Goal: Transaction & Acquisition: Purchase product/service

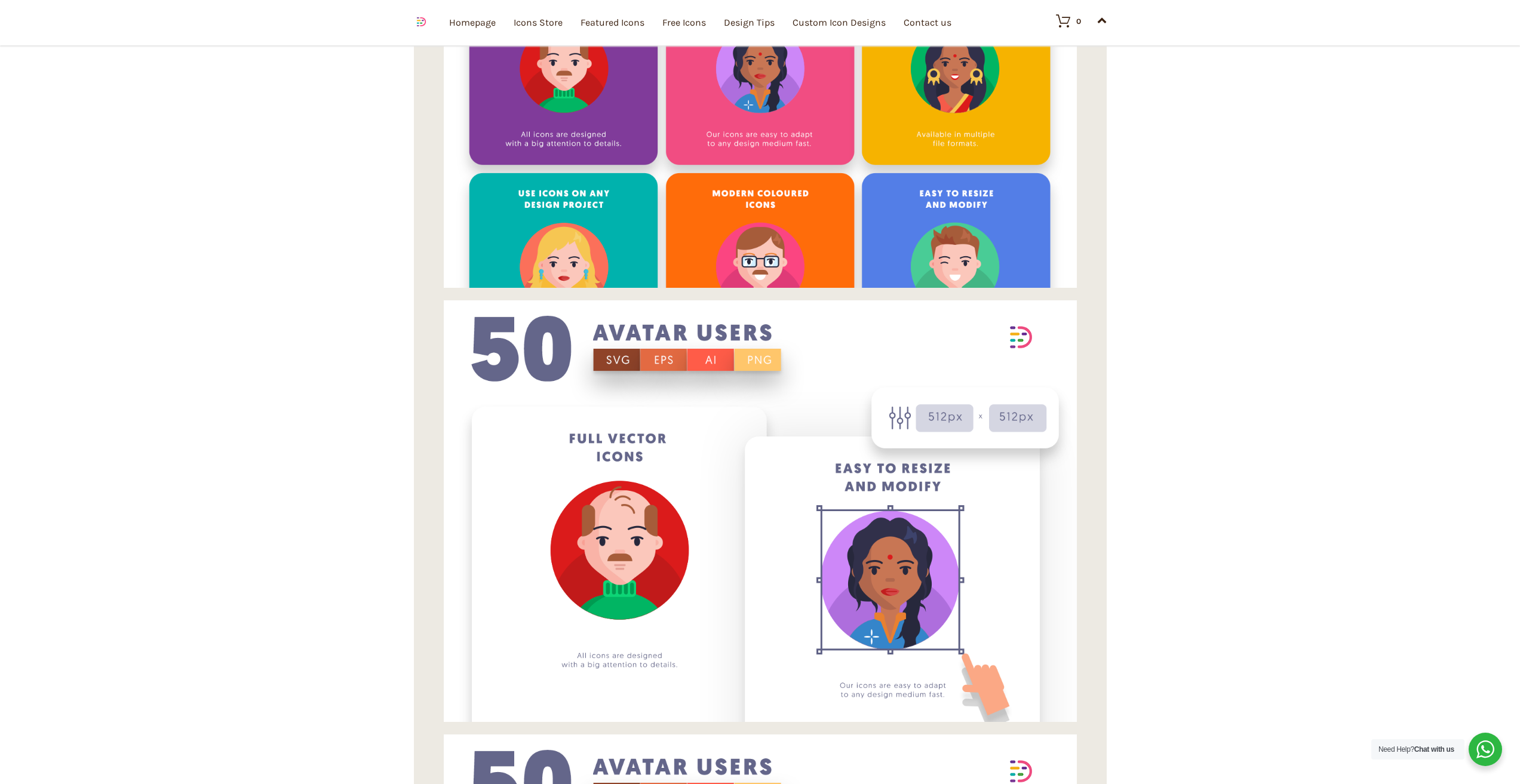
scroll to position [5730, 0]
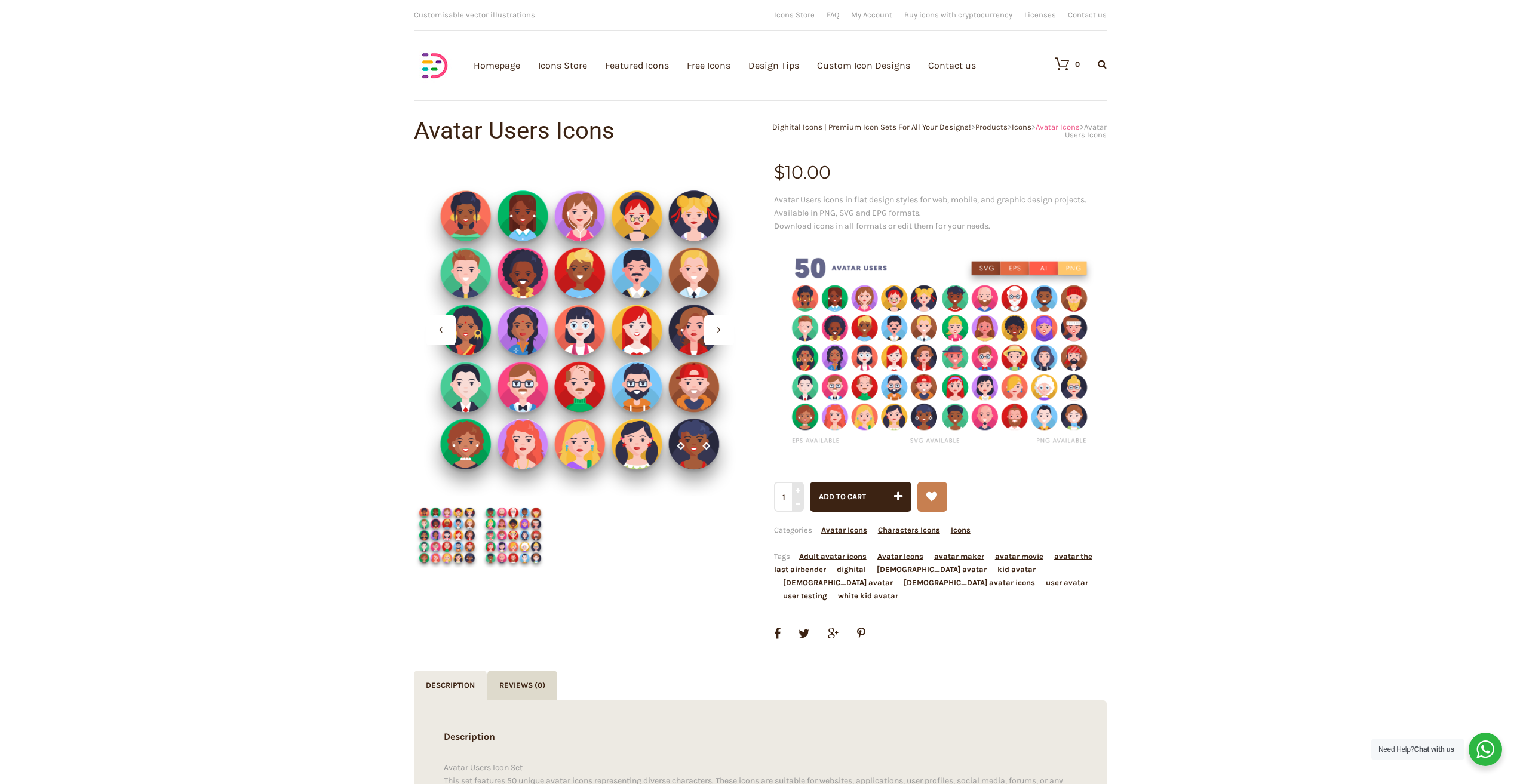
click at [1059, 126] on span "Avatar Icons" at bounding box center [1058, 127] width 44 height 9
click at [710, 334] on div at bounding box center [719, 330] width 30 height 30
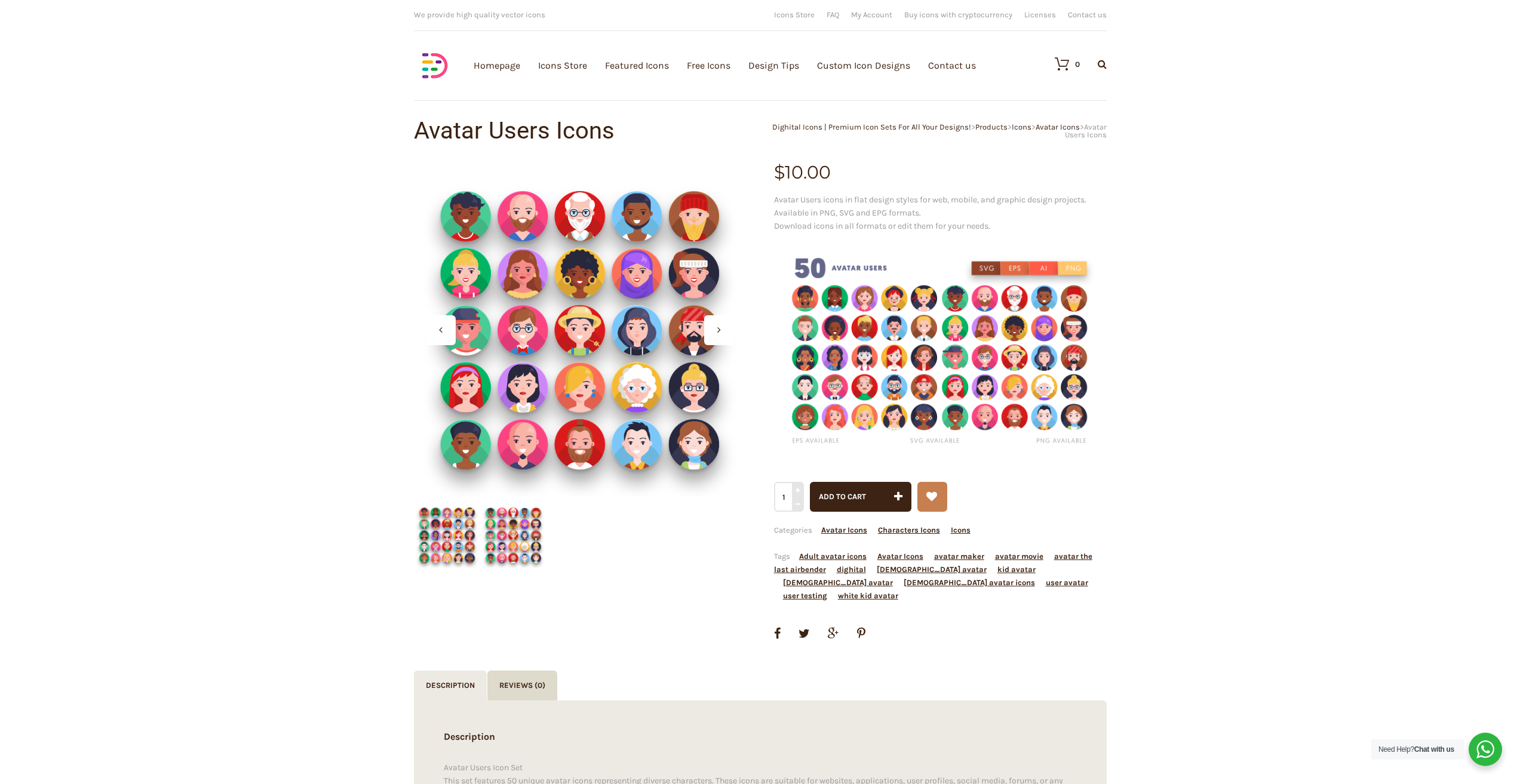
click at [710, 334] on div at bounding box center [719, 330] width 30 height 30
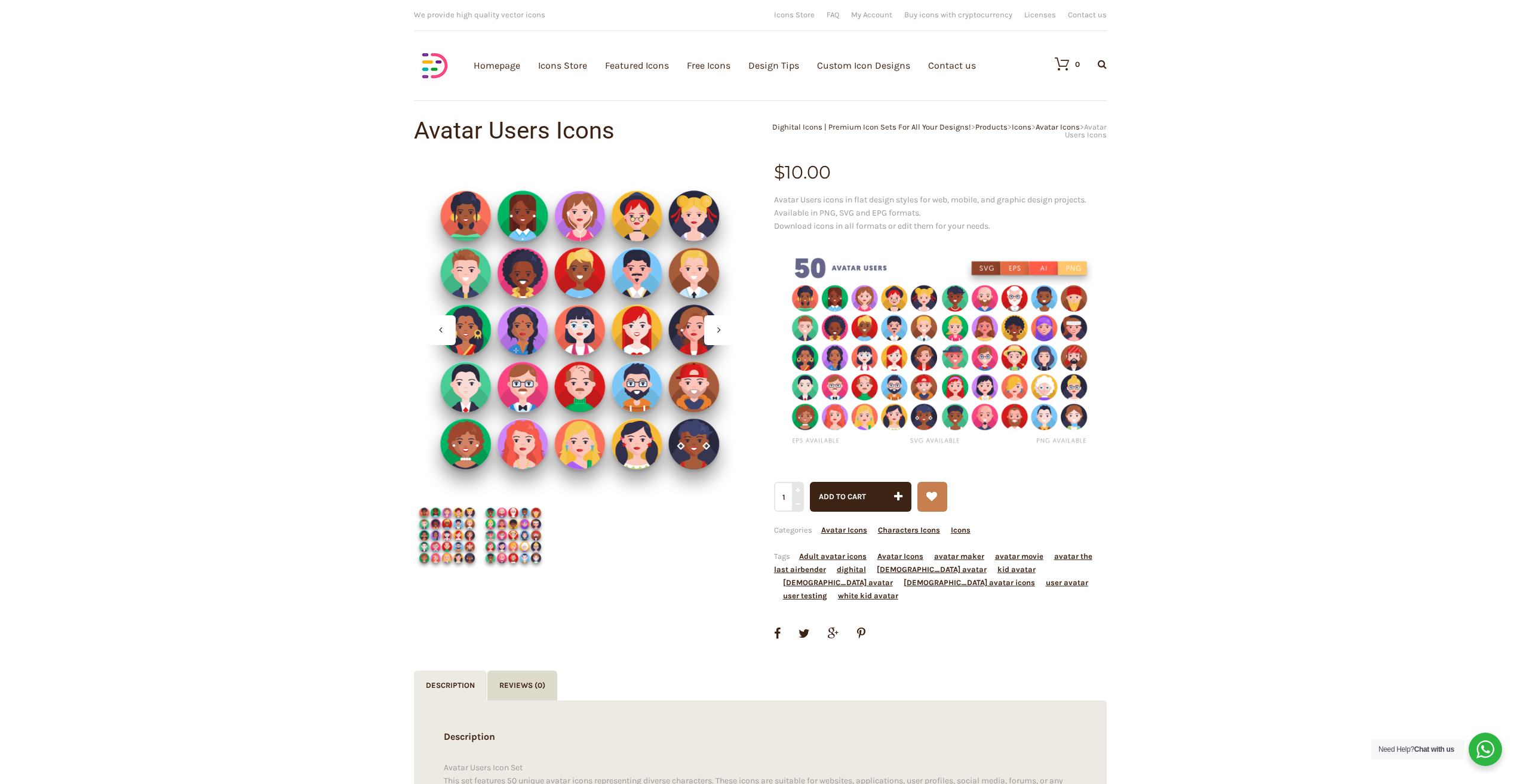
click at [710, 334] on div at bounding box center [719, 330] width 30 height 30
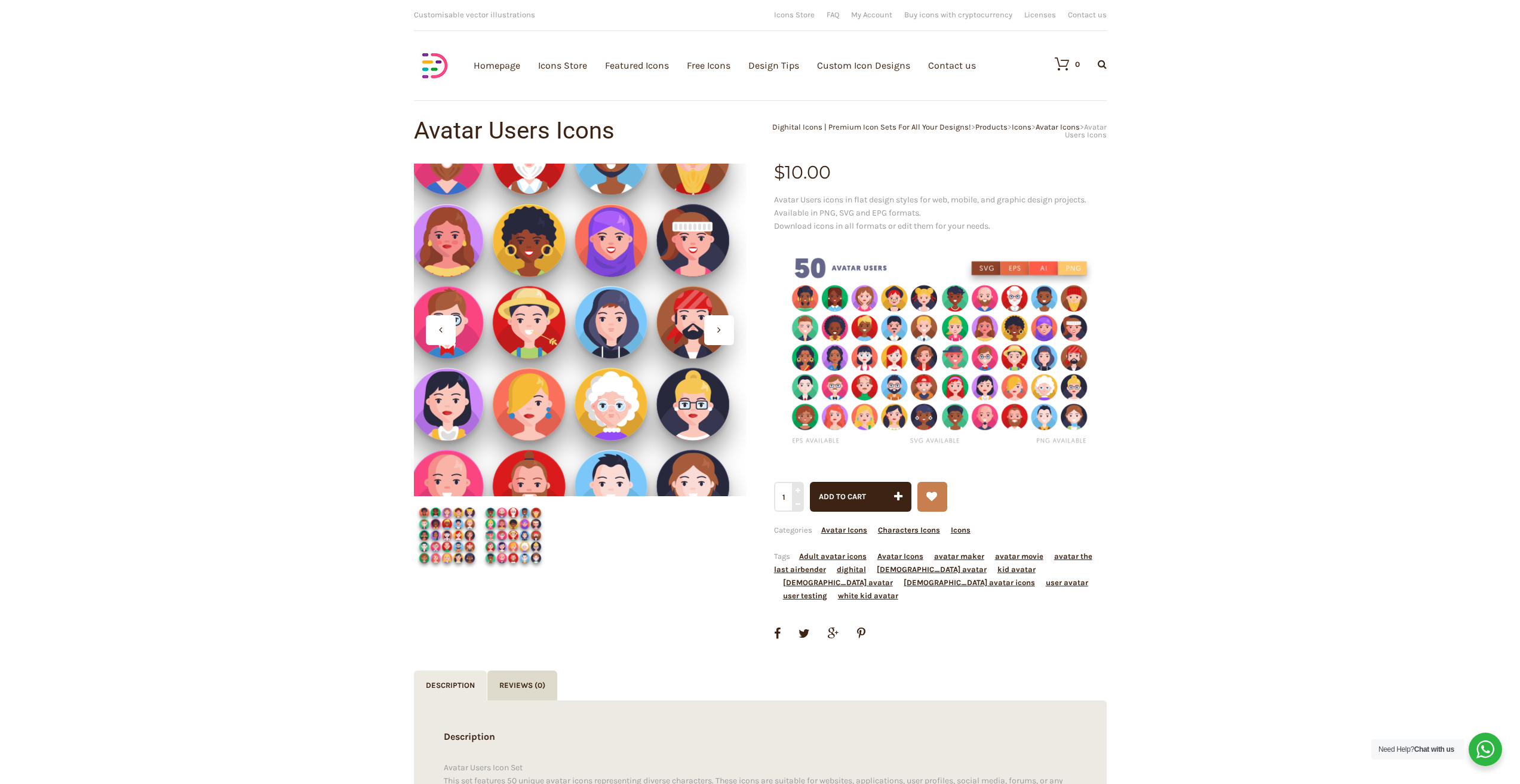
click at [615, 335] on div at bounding box center [580, 330] width 333 height 333
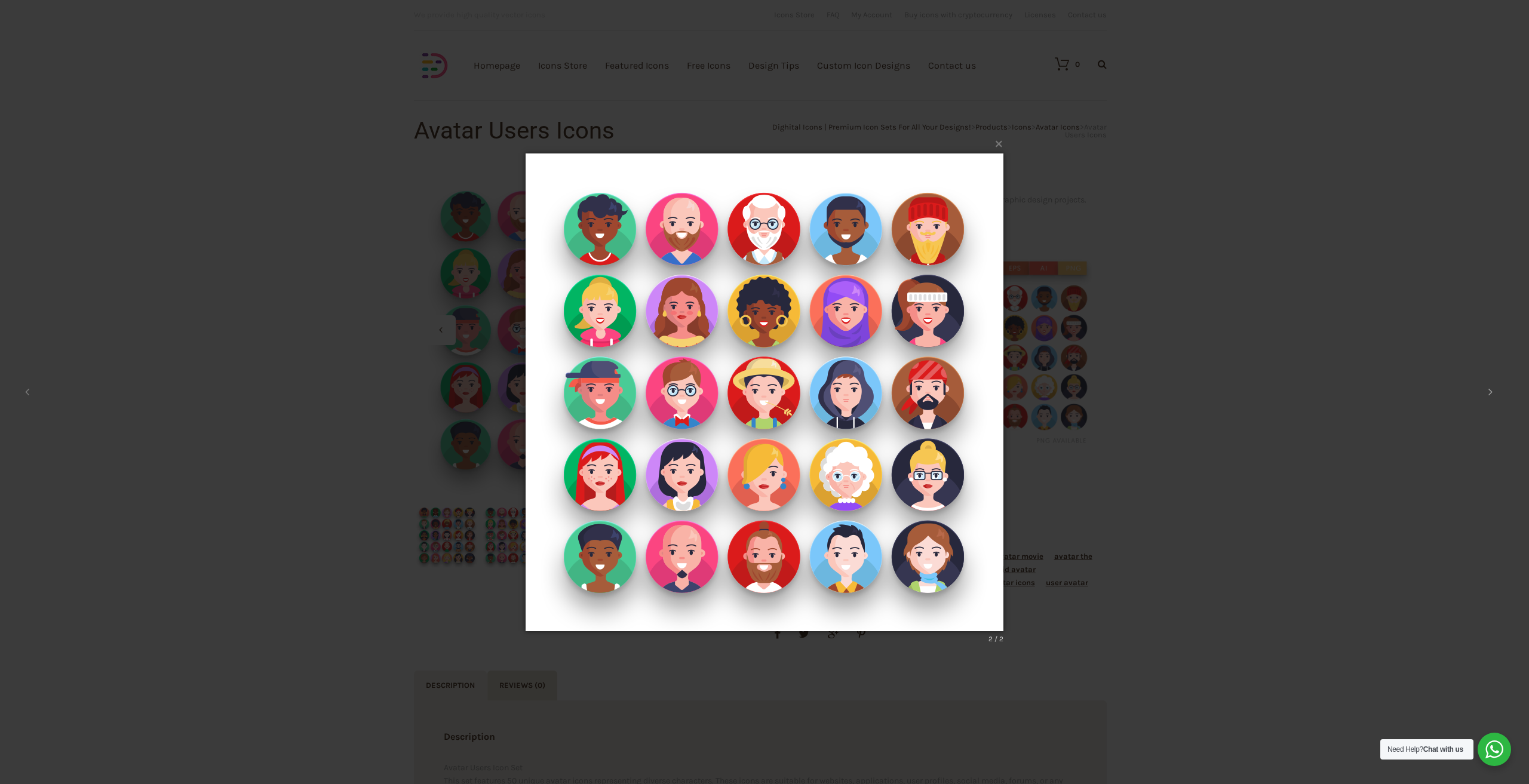
click at [1497, 390] on button at bounding box center [1490, 392] width 54 height 66
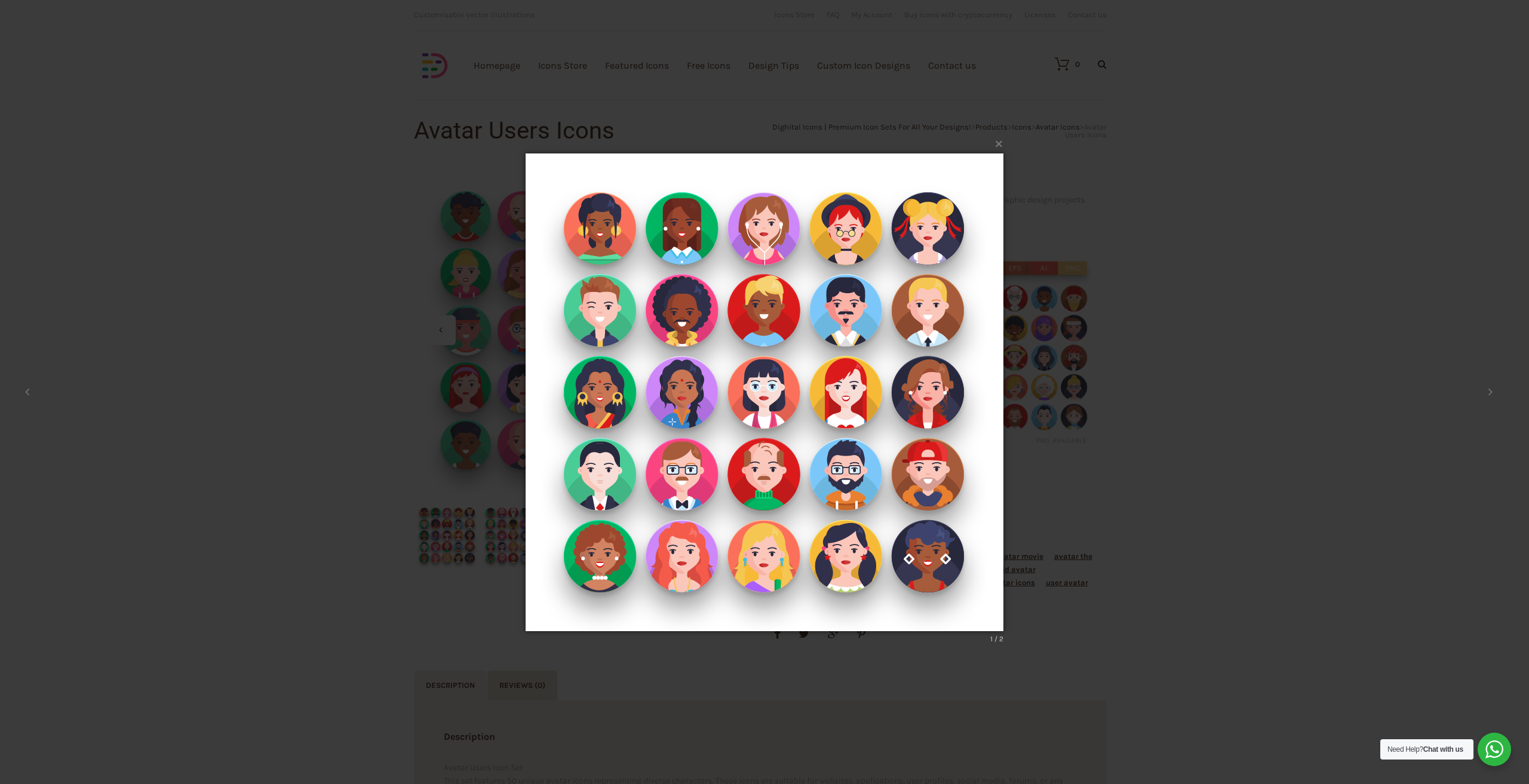
drag, startPoint x: 887, startPoint y: 375, endPoint x: 1092, endPoint y: 316, distance: 213.3
click at [1092, 316] on div "× 1 / 2 Loading..." at bounding box center [764, 392] width 1529 height 784
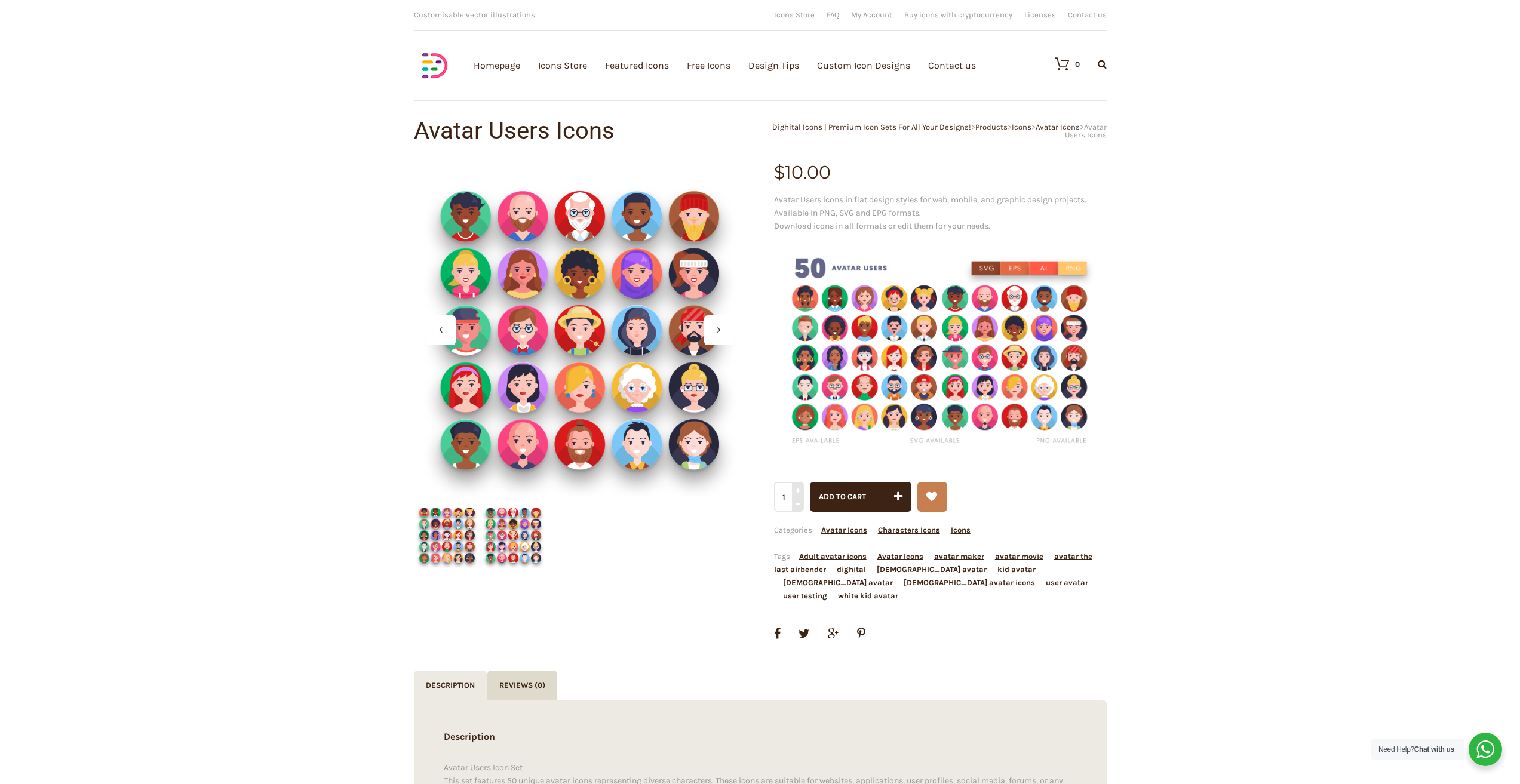
click at [901, 354] on img at bounding box center [940, 352] width 333 height 222
click at [1067, 268] on img at bounding box center [940, 352] width 333 height 222
click at [464, 544] on img at bounding box center [447, 535] width 67 height 67
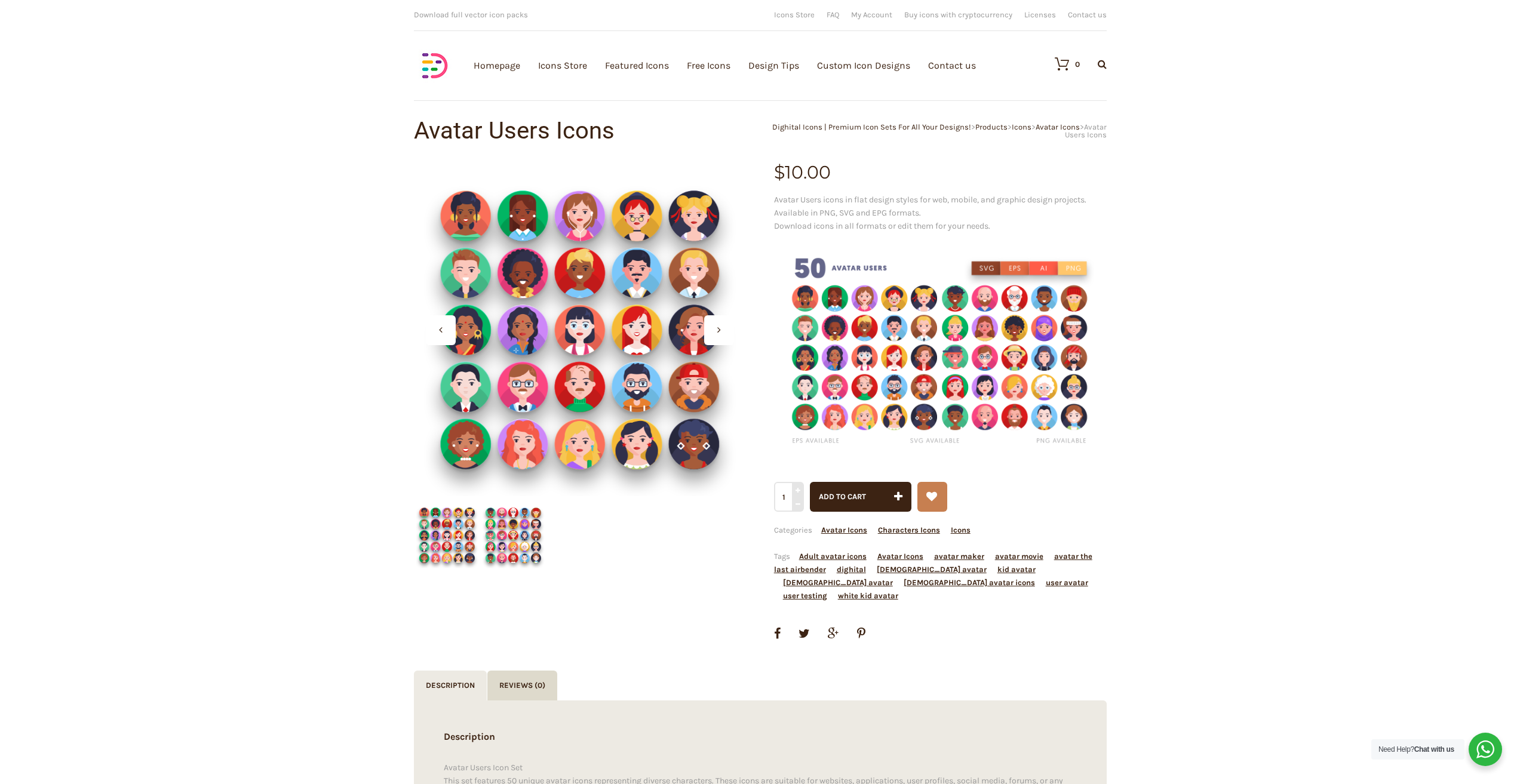
click at [504, 538] on img at bounding box center [513, 535] width 67 height 67
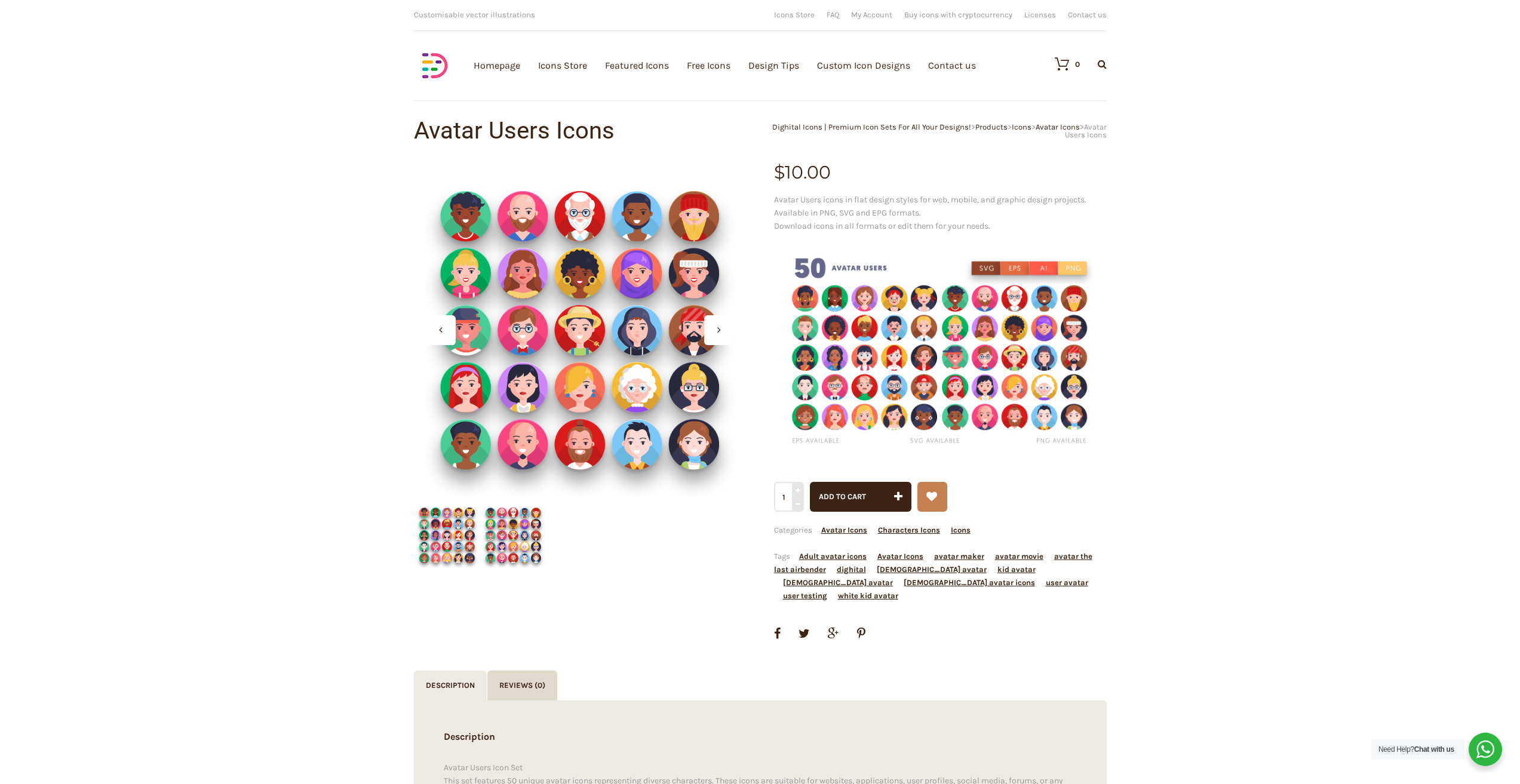
click at [432, 539] on img at bounding box center [447, 535] width 67 height 67
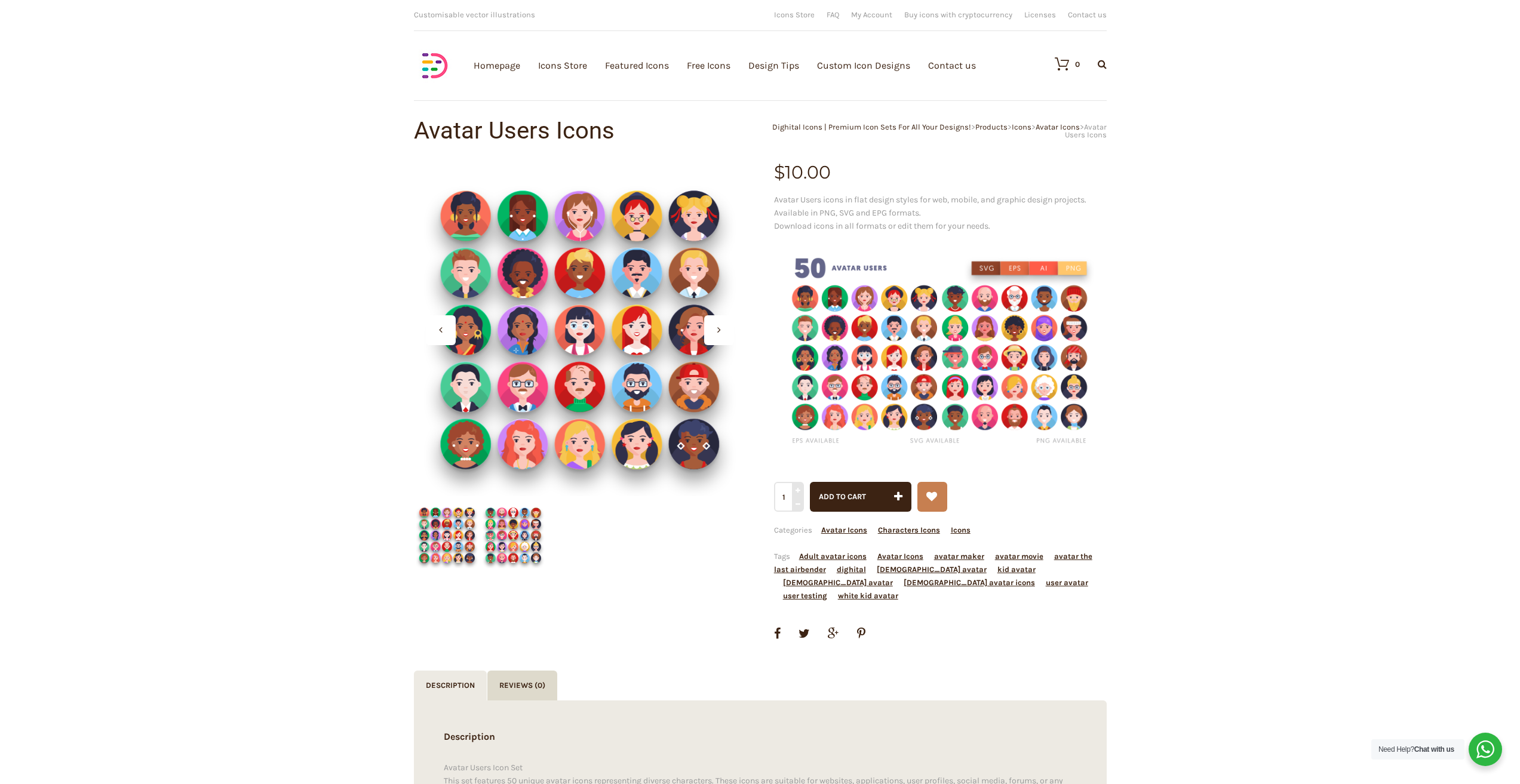
click at [495, 544] on img at bounding box center [513, 535] width 67 height 67
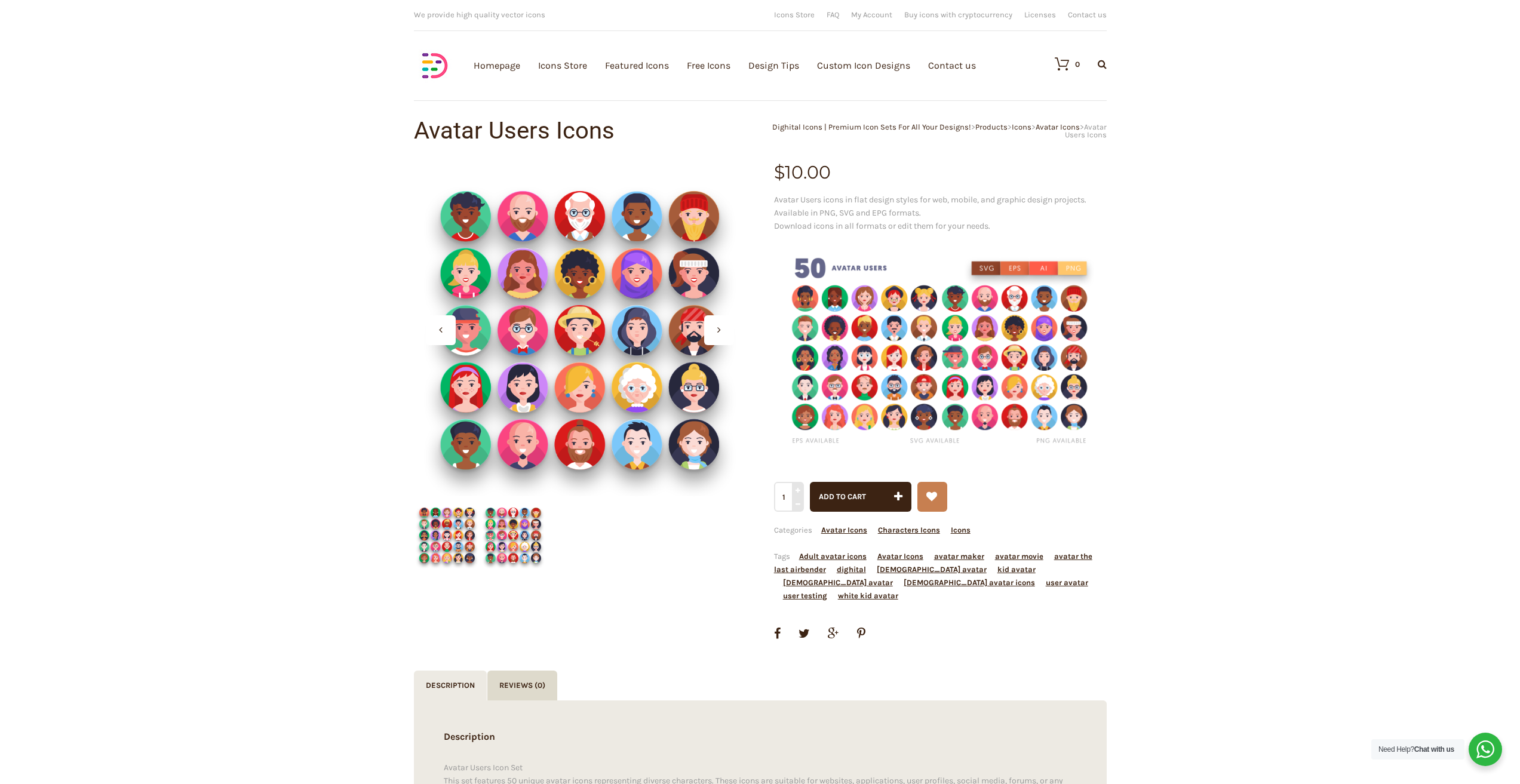
click at [445, 536] on img at bounding box center [447, 535] width 67 height 67
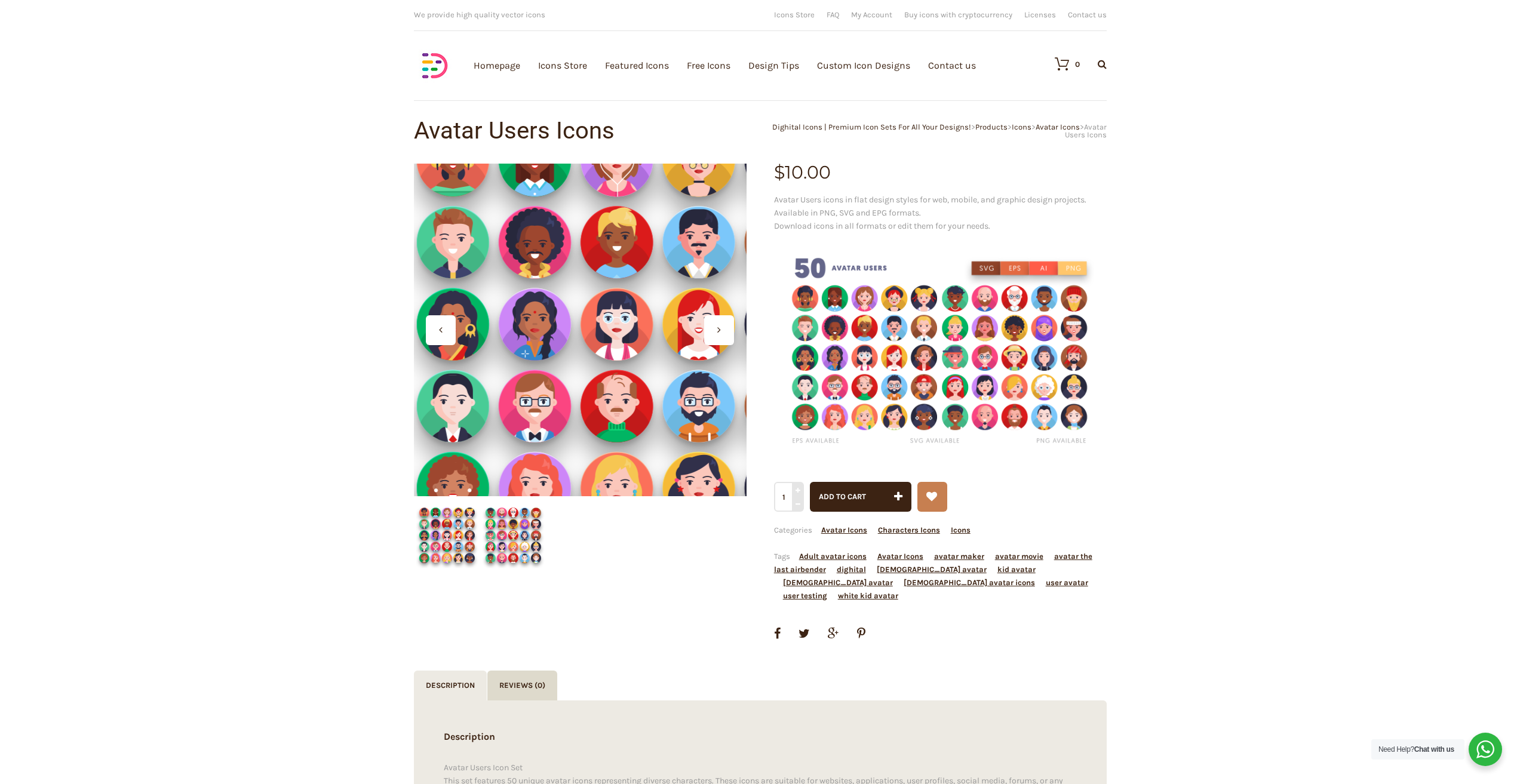
click at [569, 324] on div at bounding box center [580, 330] width 333 height 333
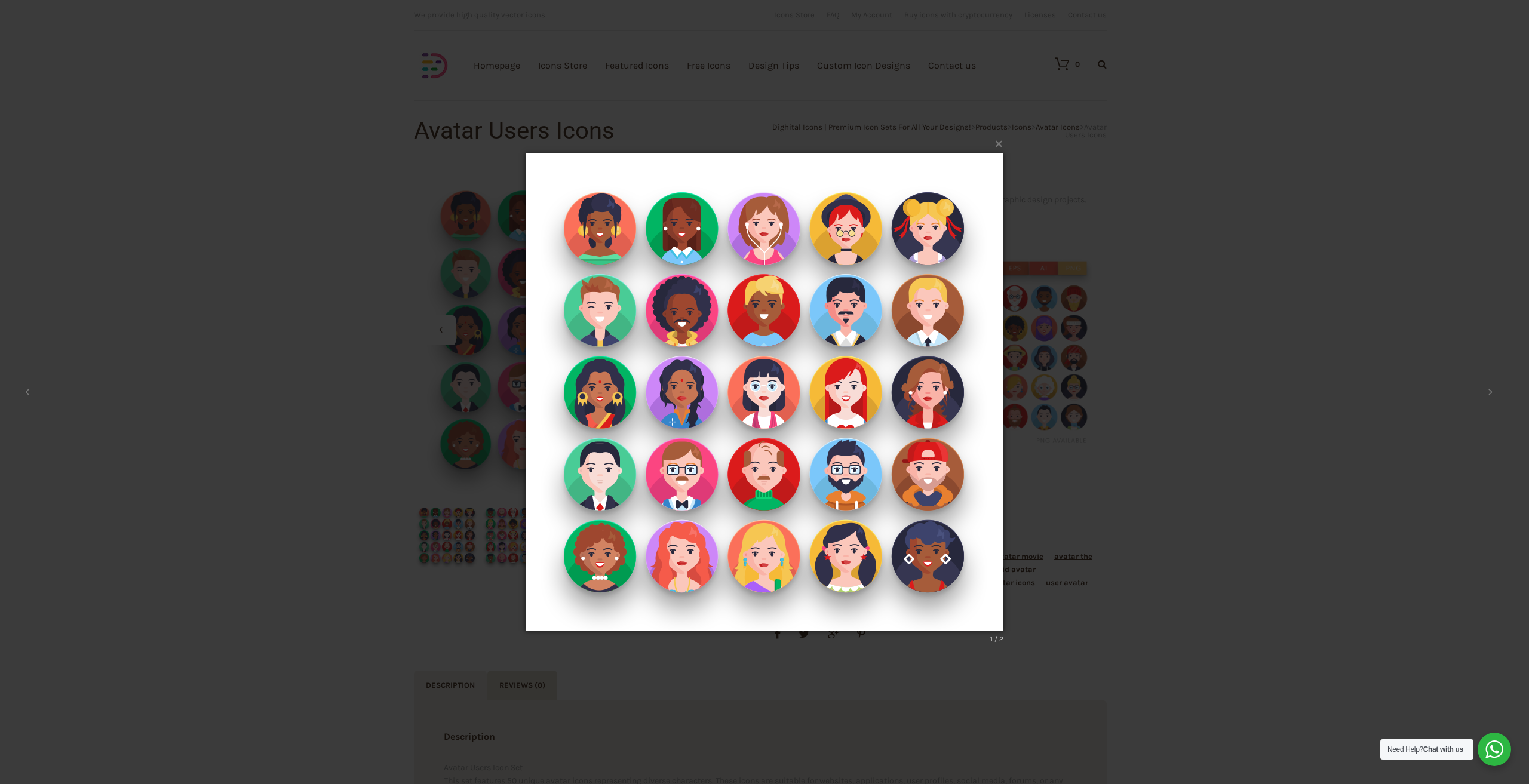
click at [785, 369] on img at bounding box center [764, 392] width 478 height 525
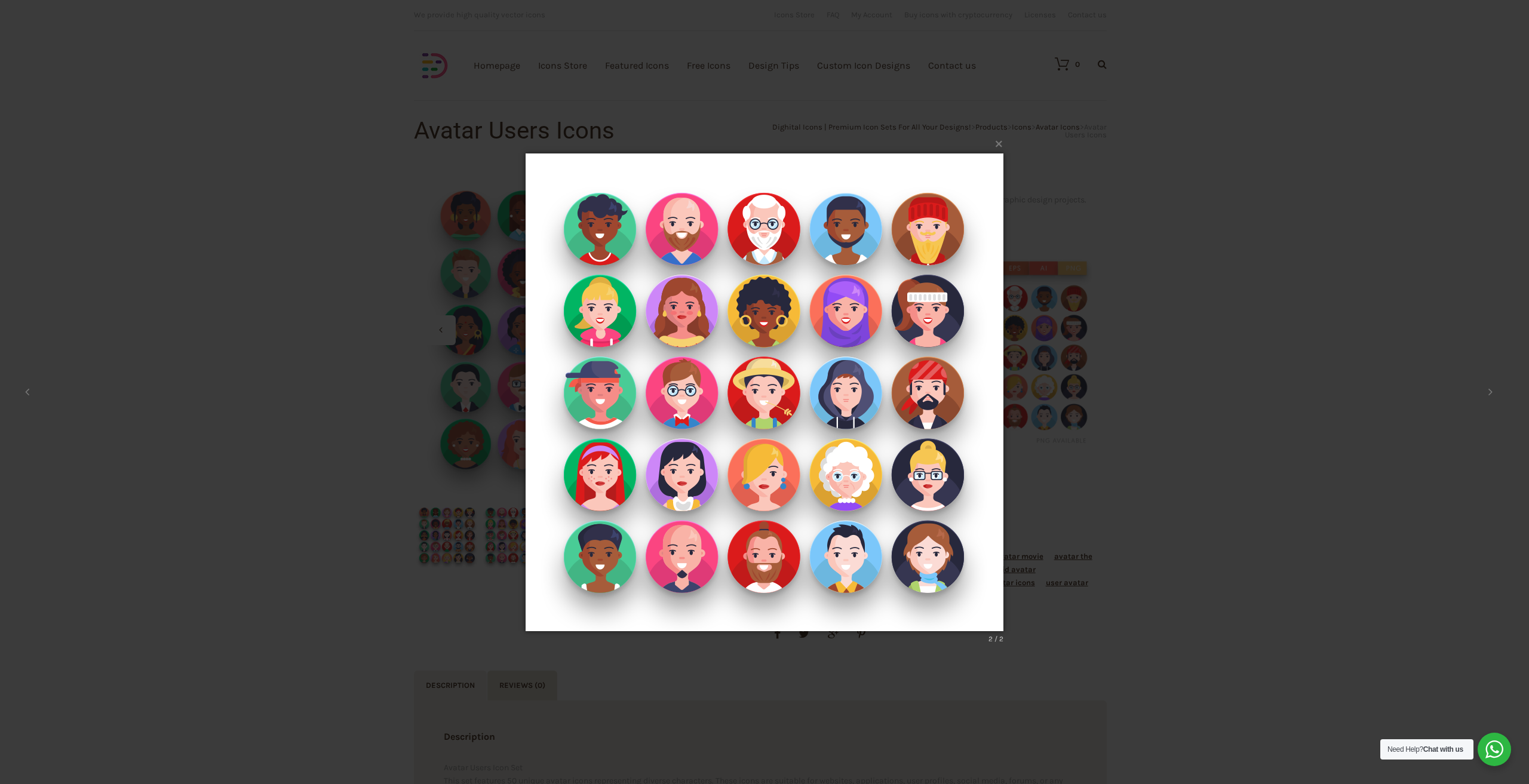
click at [691, 364] on img at bounding box center [764, 392] width 478 height 525
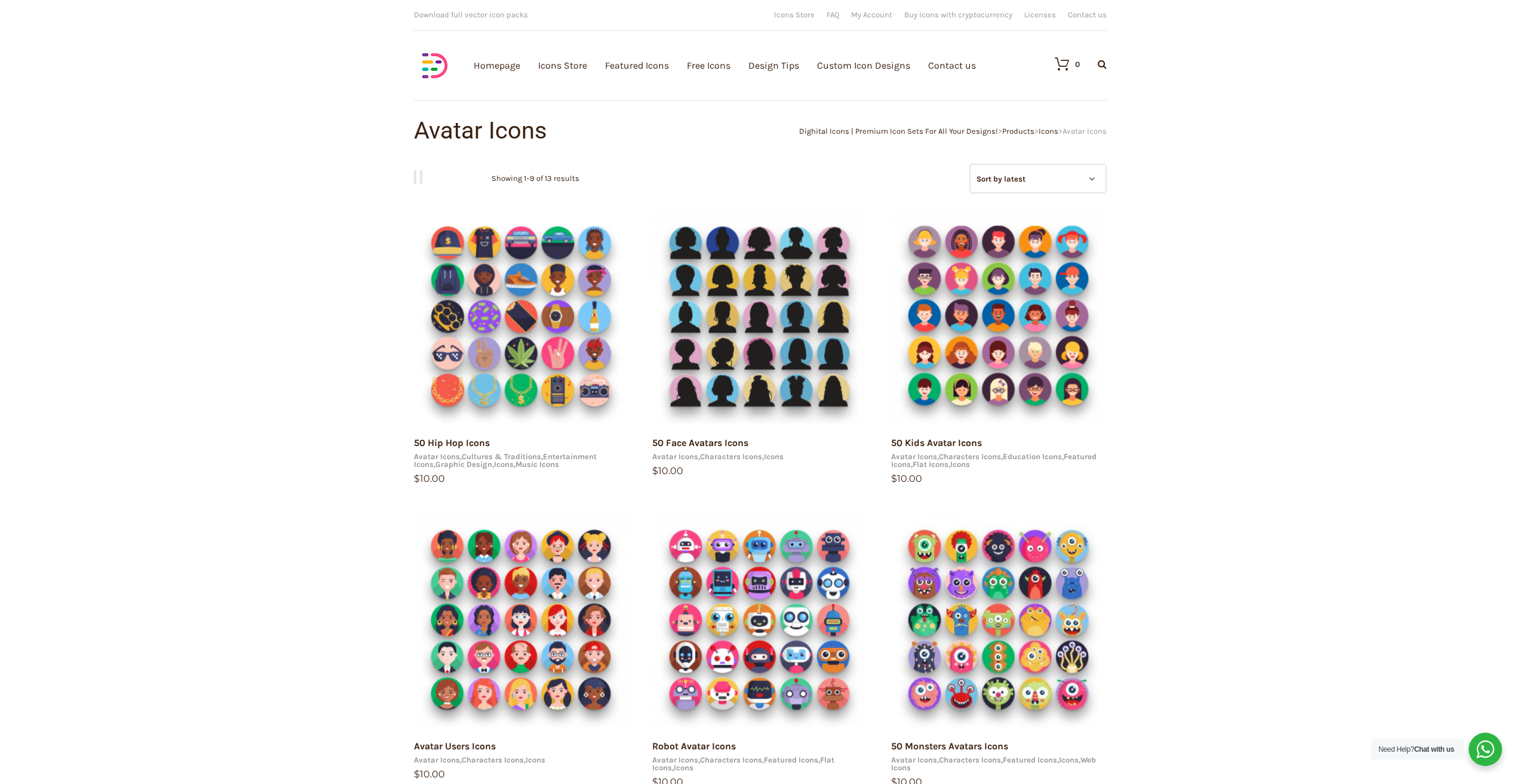
select select "price"
click at [969, 163] on select "Sort by popularity Sort by average rating Sort by latest Sort by price: low to …" at bounding box center [1038, 178] width 138 height 30
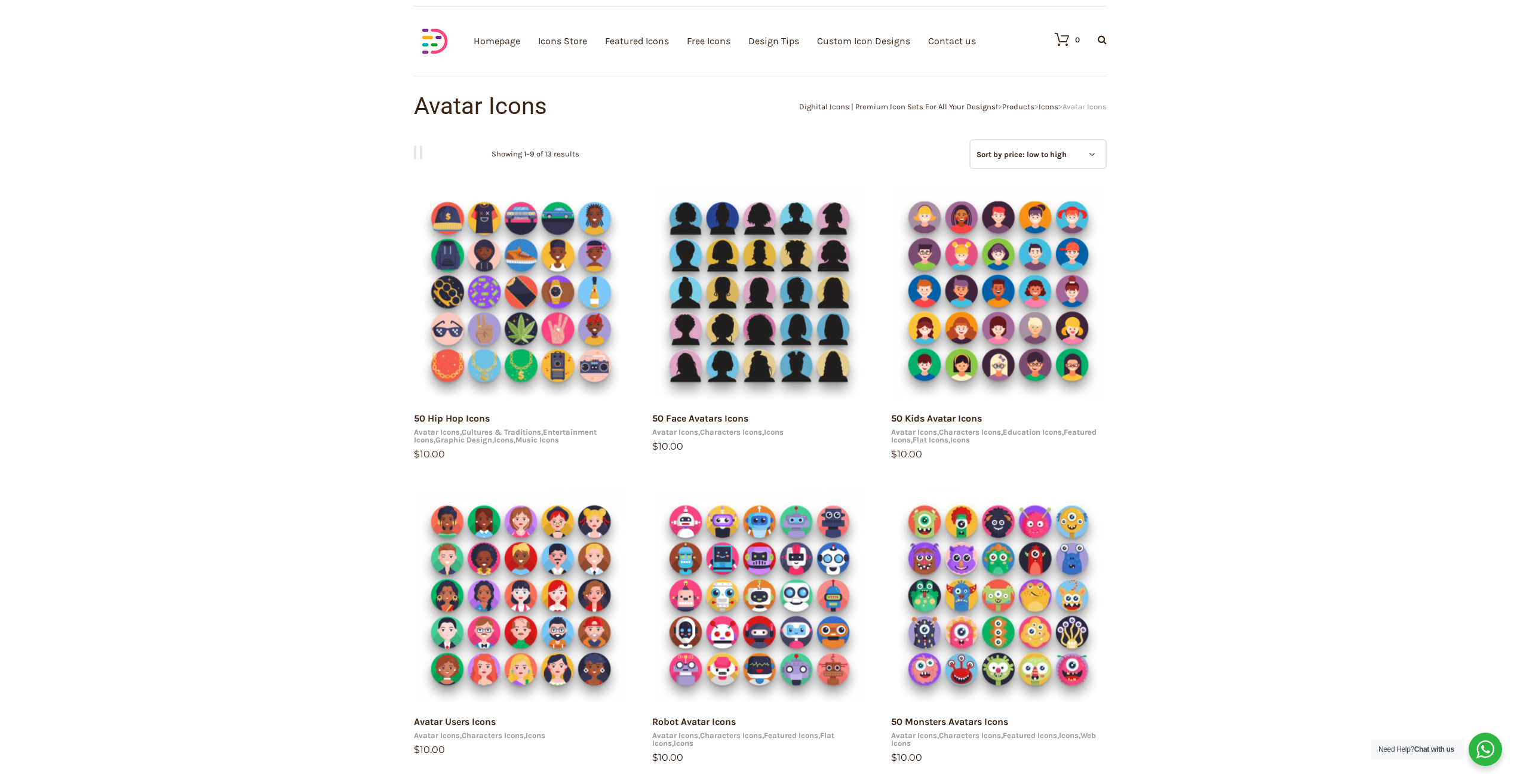
scroll to position [120, 0]
